Goal: Task Accomplishment & Management: Manage account settings

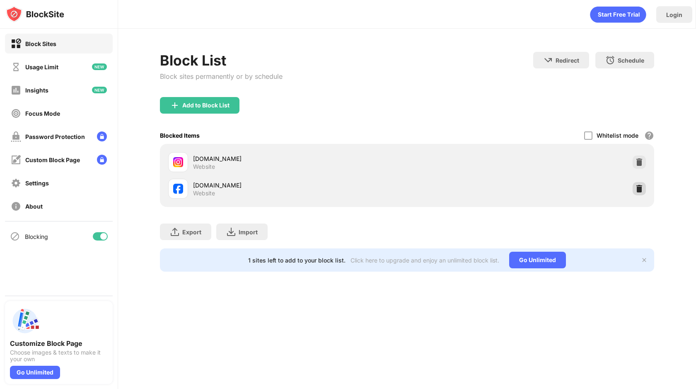
click at [640, 188] on img at bounding box center [640, 188] width 8 height 8
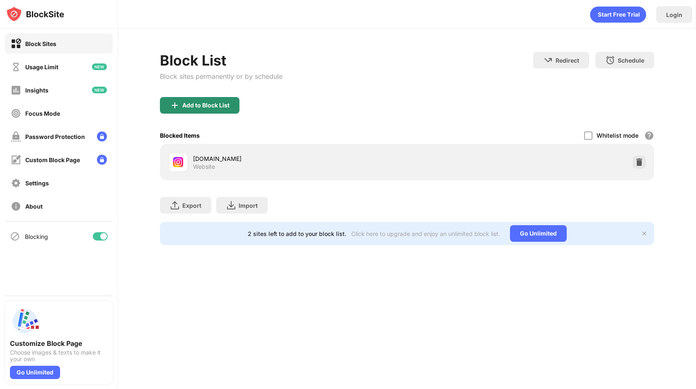
click at [205, 112] on div "Add to Block List" at bounding box center [200, 105] width 80 height 17
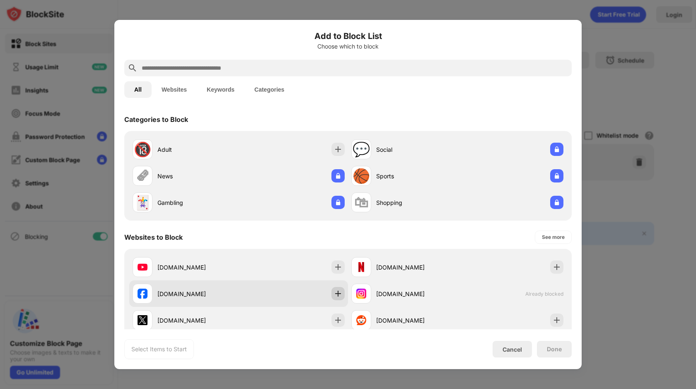
click at [337, 297] on img at bounding box center [338, 293] width 8 height 8
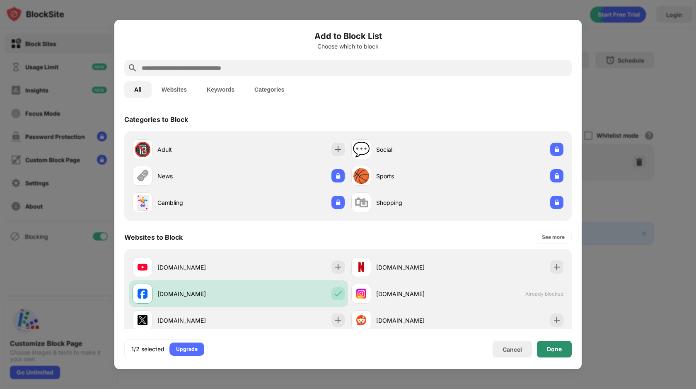
click at [551, 346] on div "Done" at bounding box center [554, 349] width 15 height 7
